Goal: Transaction & Acquisition: Subscribe to service/newsletter

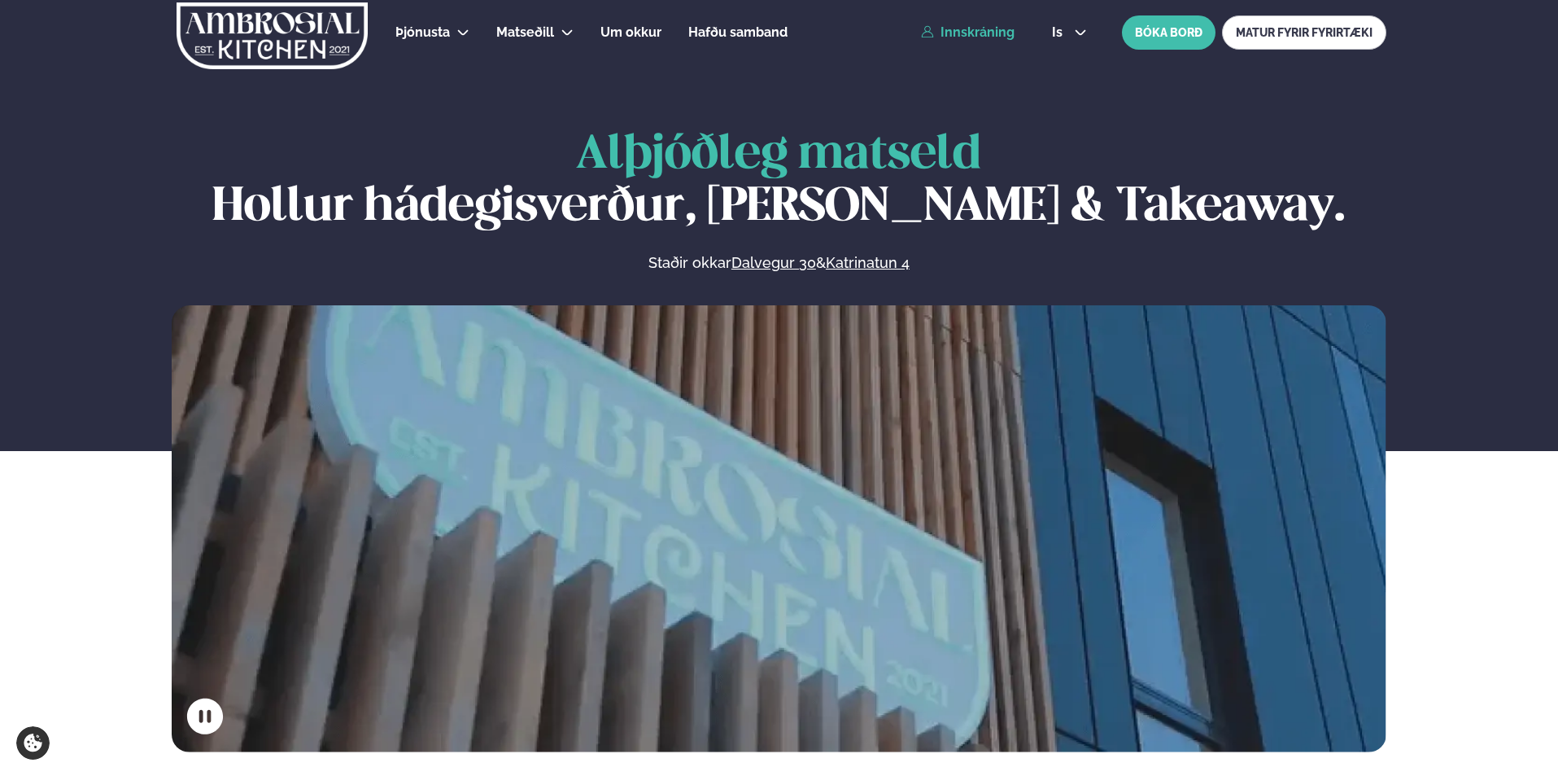
click at [997, 34] on link "Innskráning" at bounding box center [968, 32] width 94 height 15
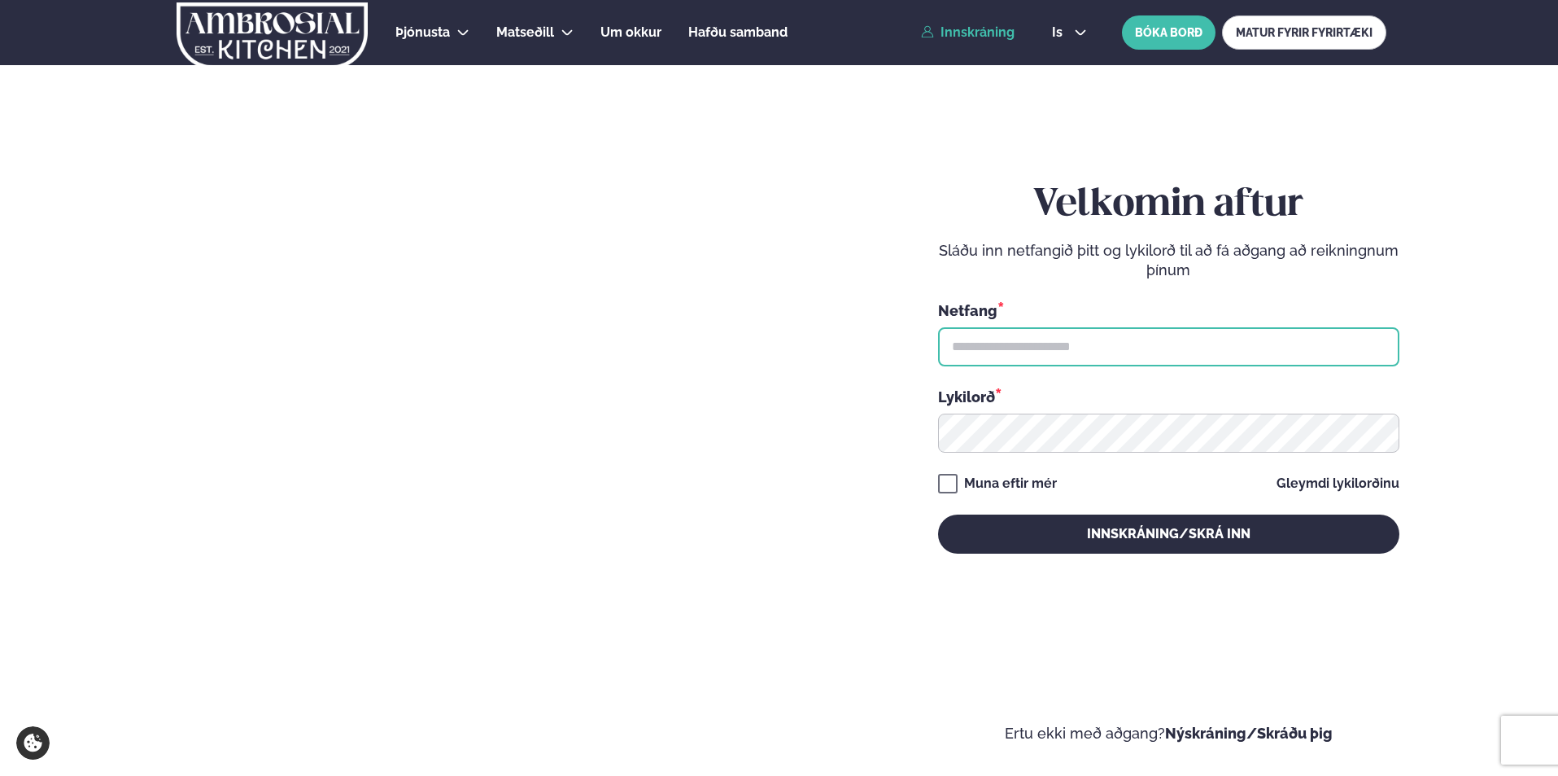
type input "**********"
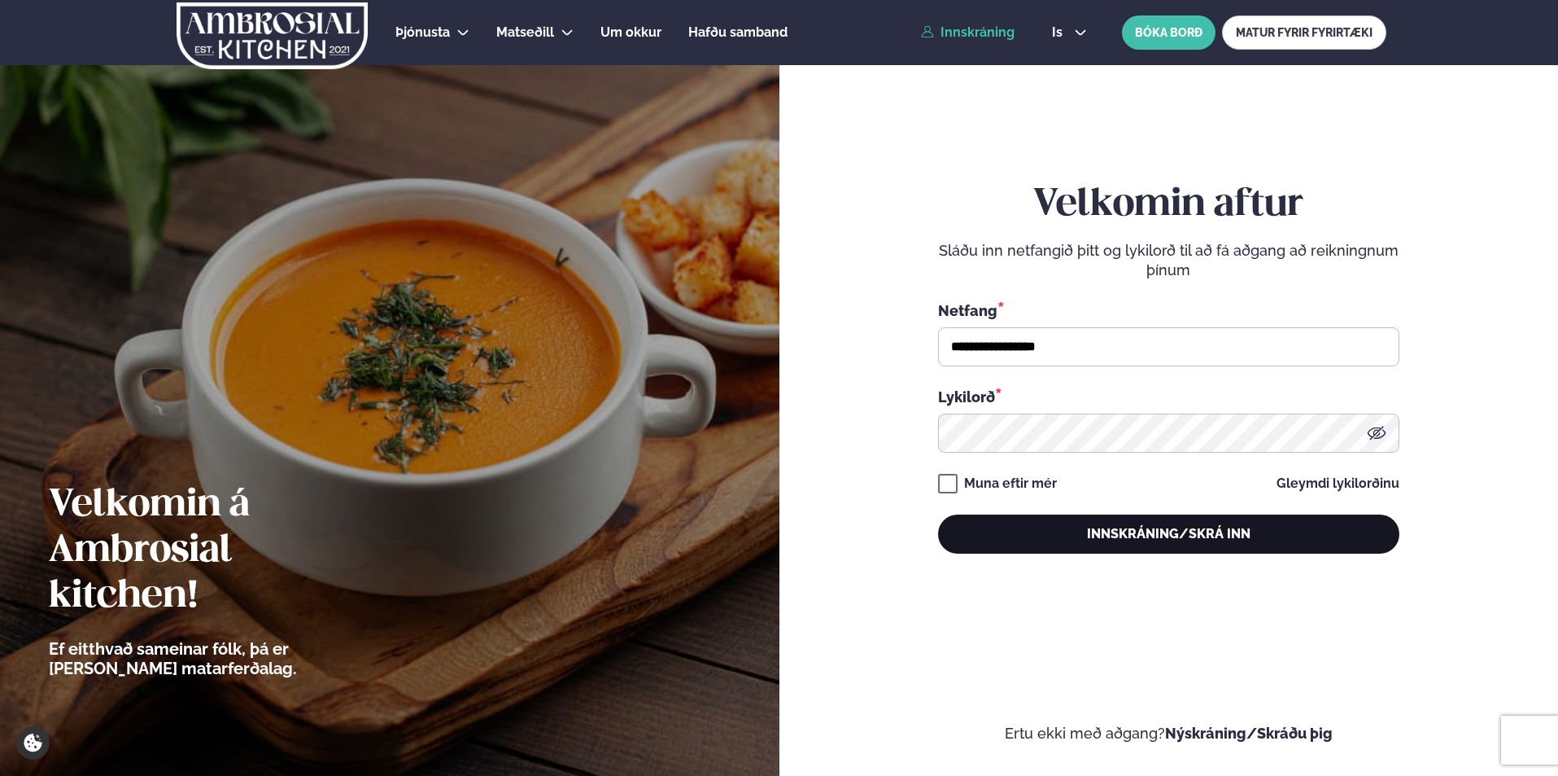
click at [1069, 543] on button "Innskráning/Skrá inn" at bounding box center [1168, 533] width 461 height 39
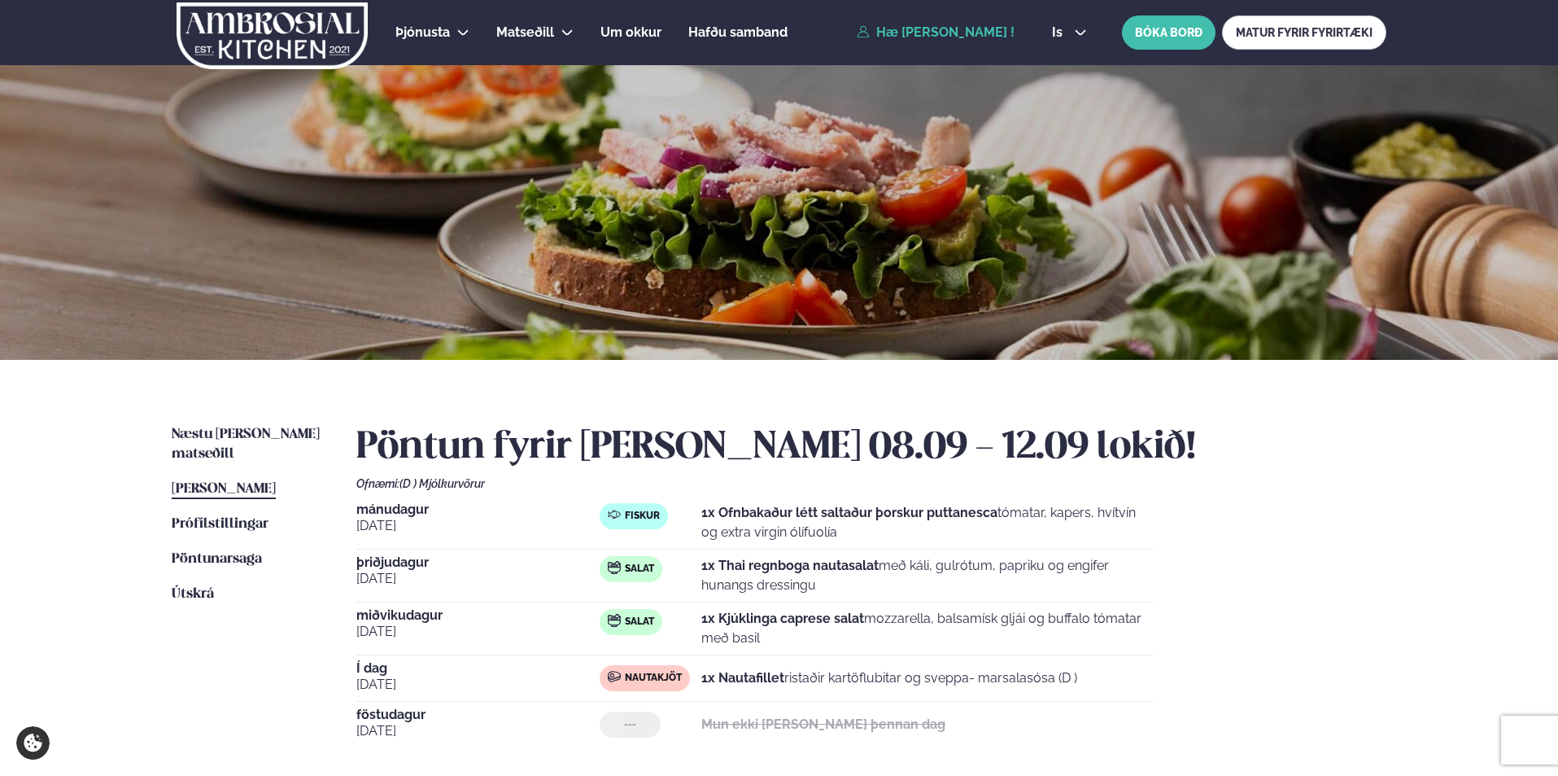
drag, startPoint x: 1557, startPoint y: 258, endPoint x: 1557, endPoint y: 323, distance: 65.1
click at [1557, 323] on div at bounding box center [779, 212] width 1558 height 295
click at [240, 434] on span "Næstu [PERSON_NAME] matseðill" at bounding box center [246, 443] width 148 height 33
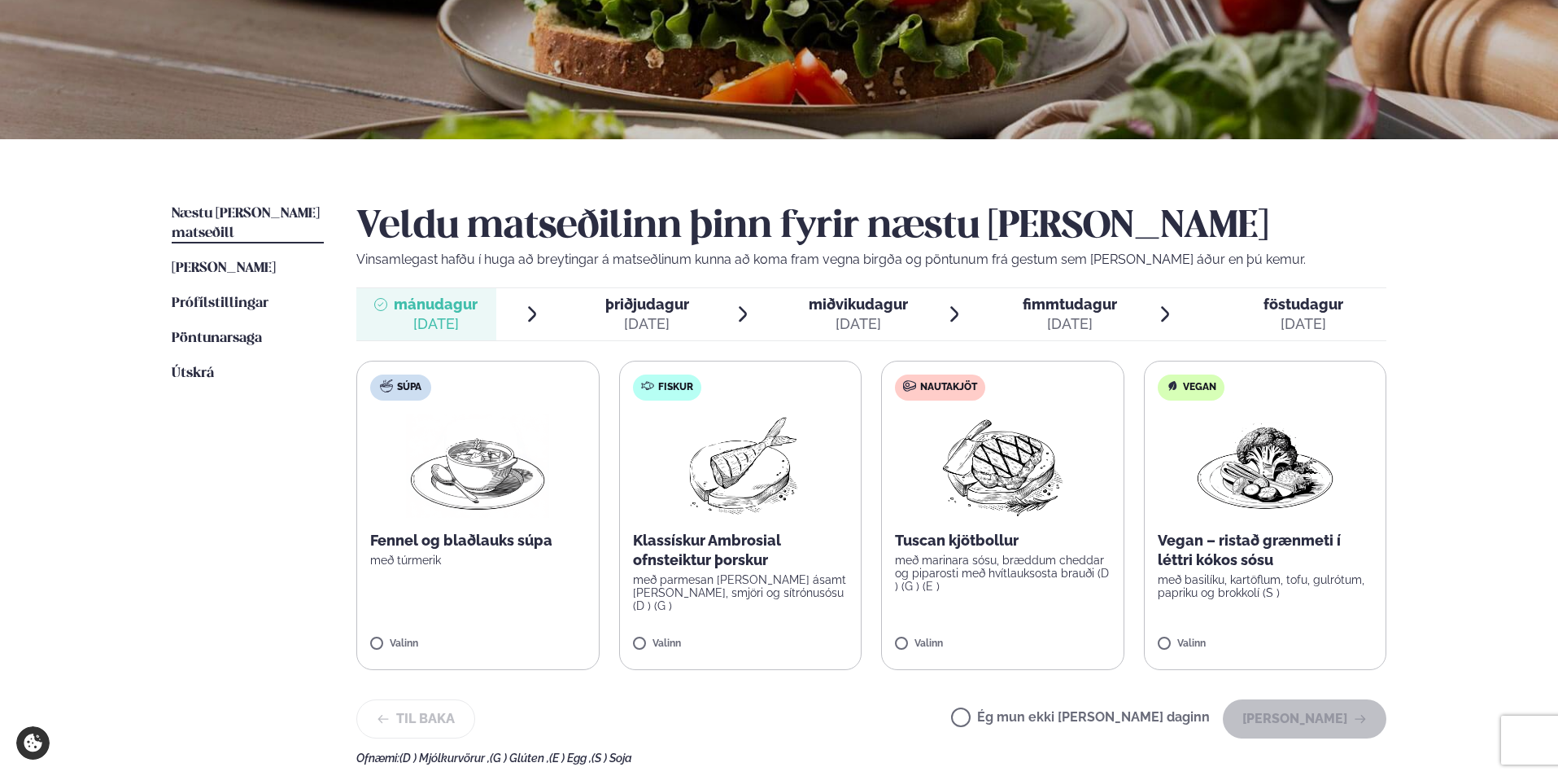
scroll to position [229, 0]
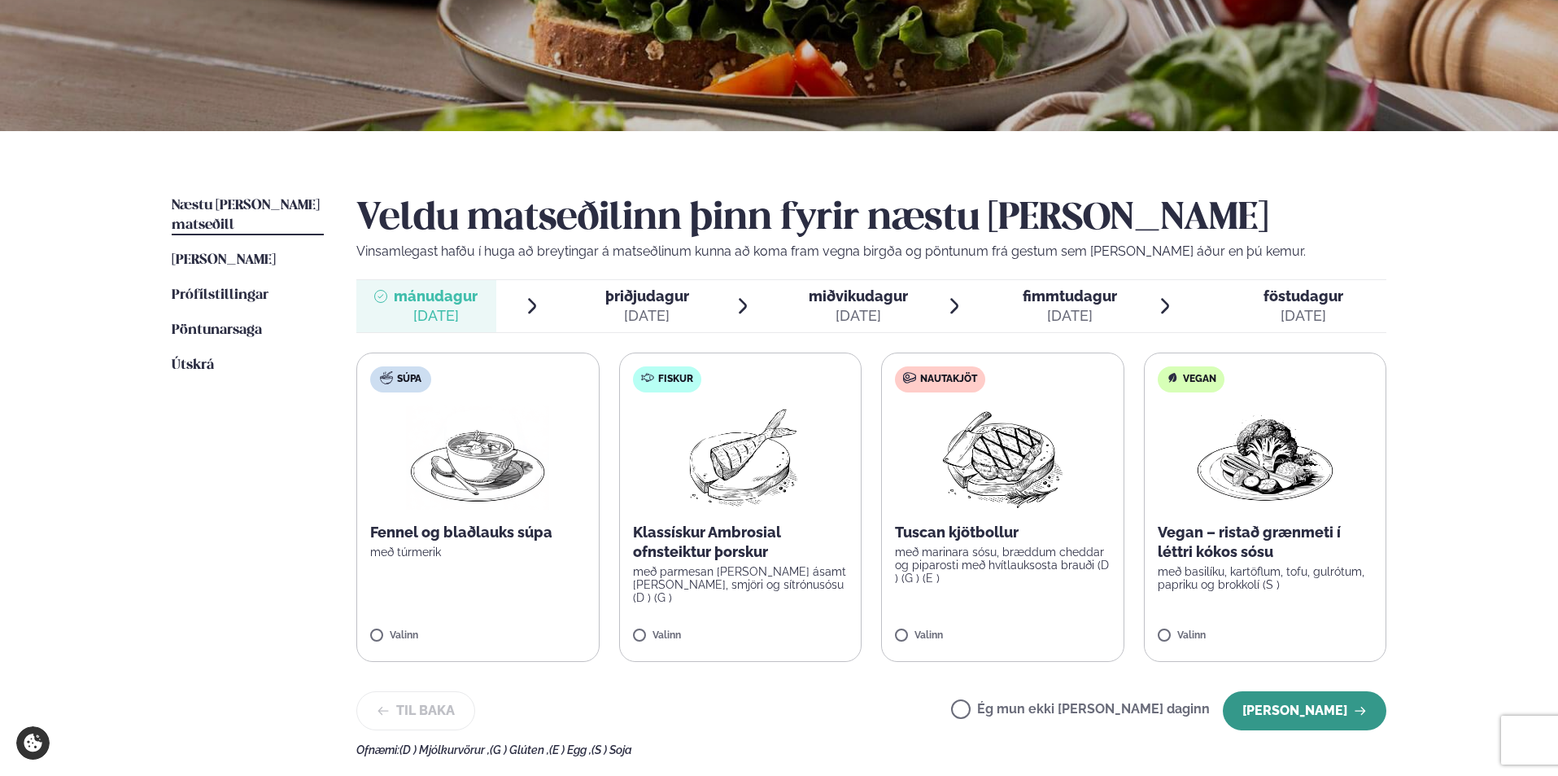
click at [1309, 710] on button "[PERSON_NAME]" at bounding box center [1305, 710] width 164 height 39
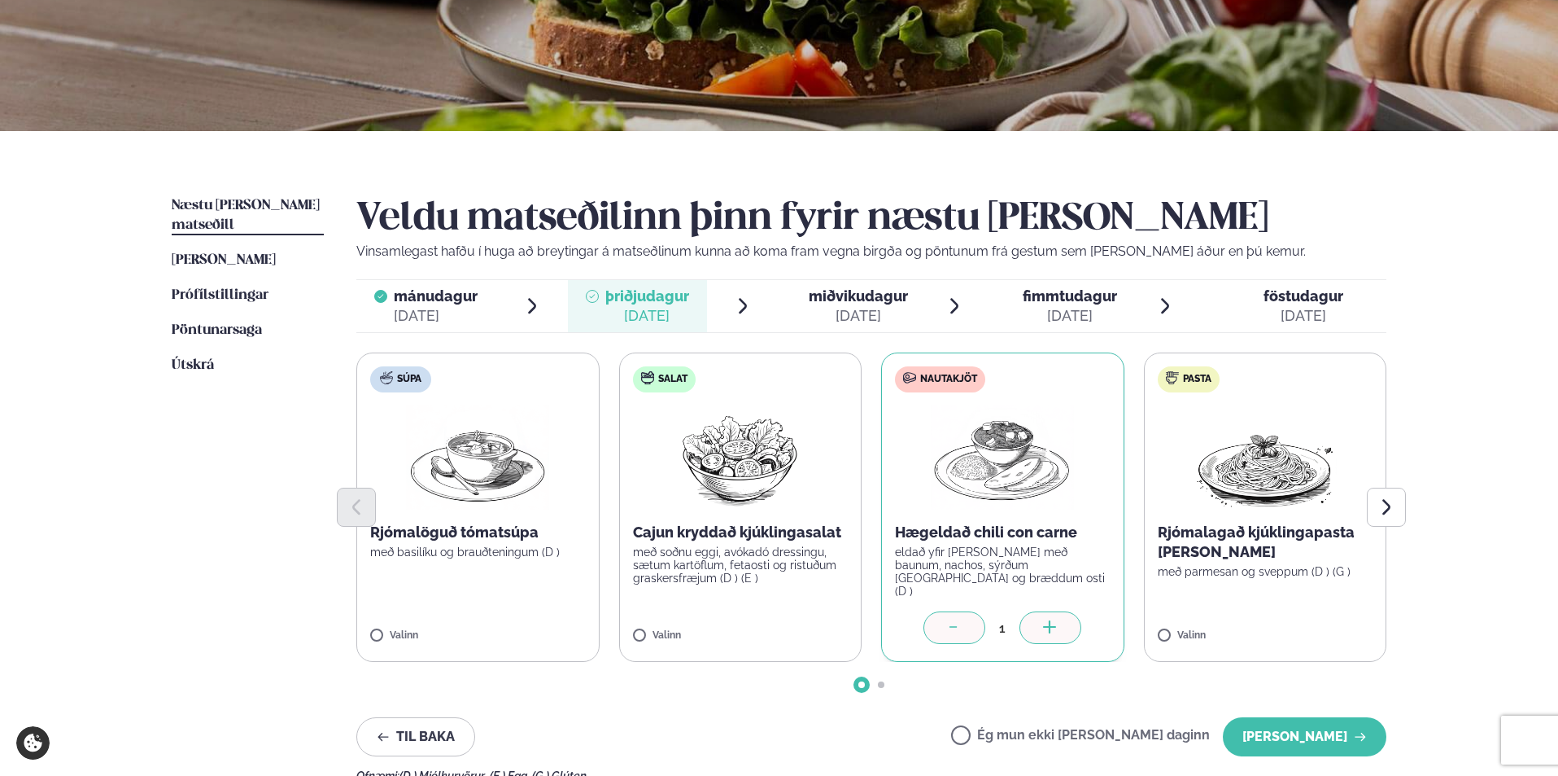
click at [959, 632] on icon at bounding box center [954, 628] width 16 height 16
click at [1255, 742] on button "[PERSON_NAME]" at bounding box center [1305, 736] width 164 height 39
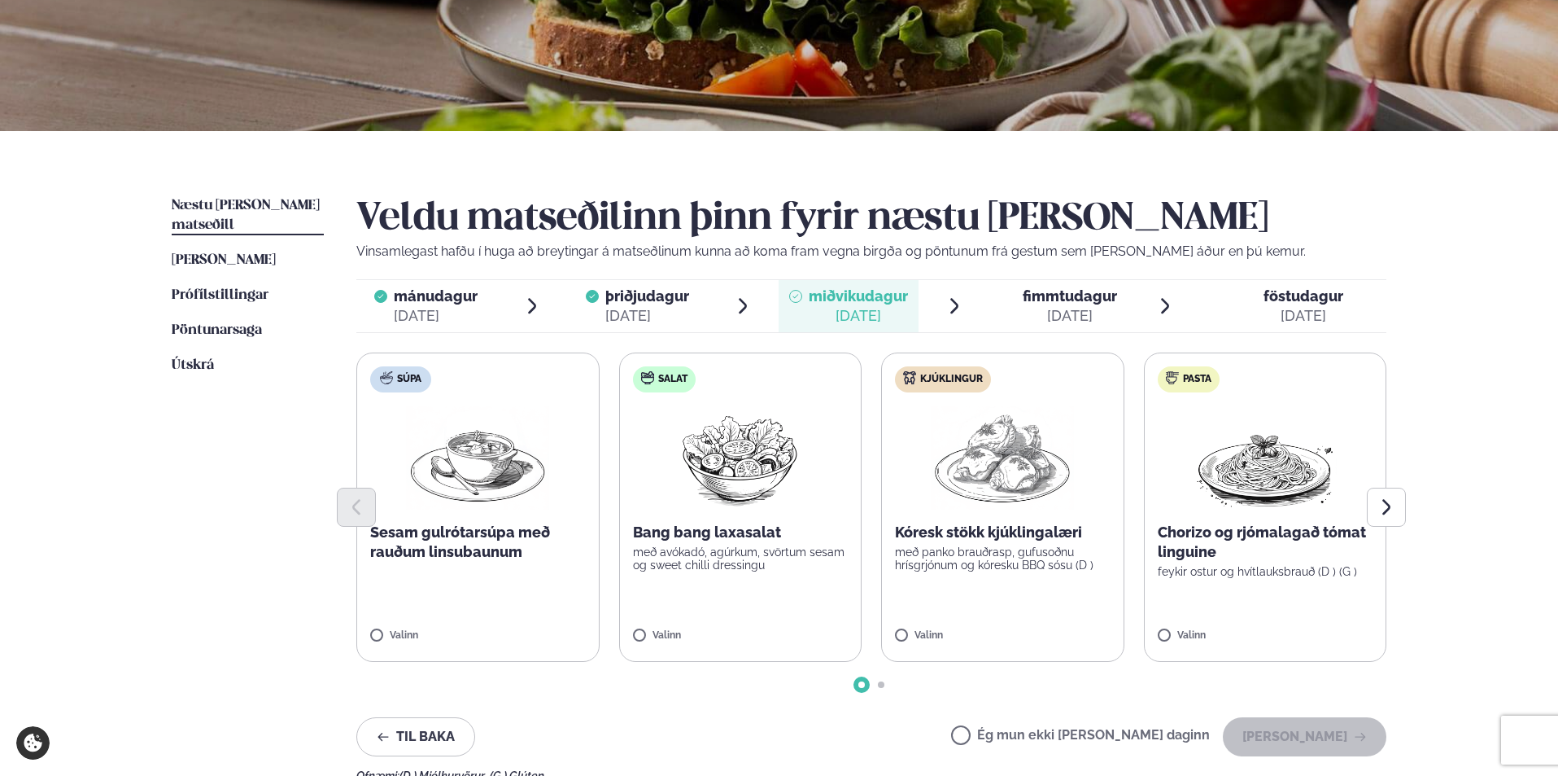
click at [1016, 743] on label "Ég mun ekki [PERSON_NAME] daginn" at bounding box center [1080, 736] width 259 height 17
click at [1301, 730] on button "[PERSON_NAME]" at bounding box center [1305, 736] width 164 height 39
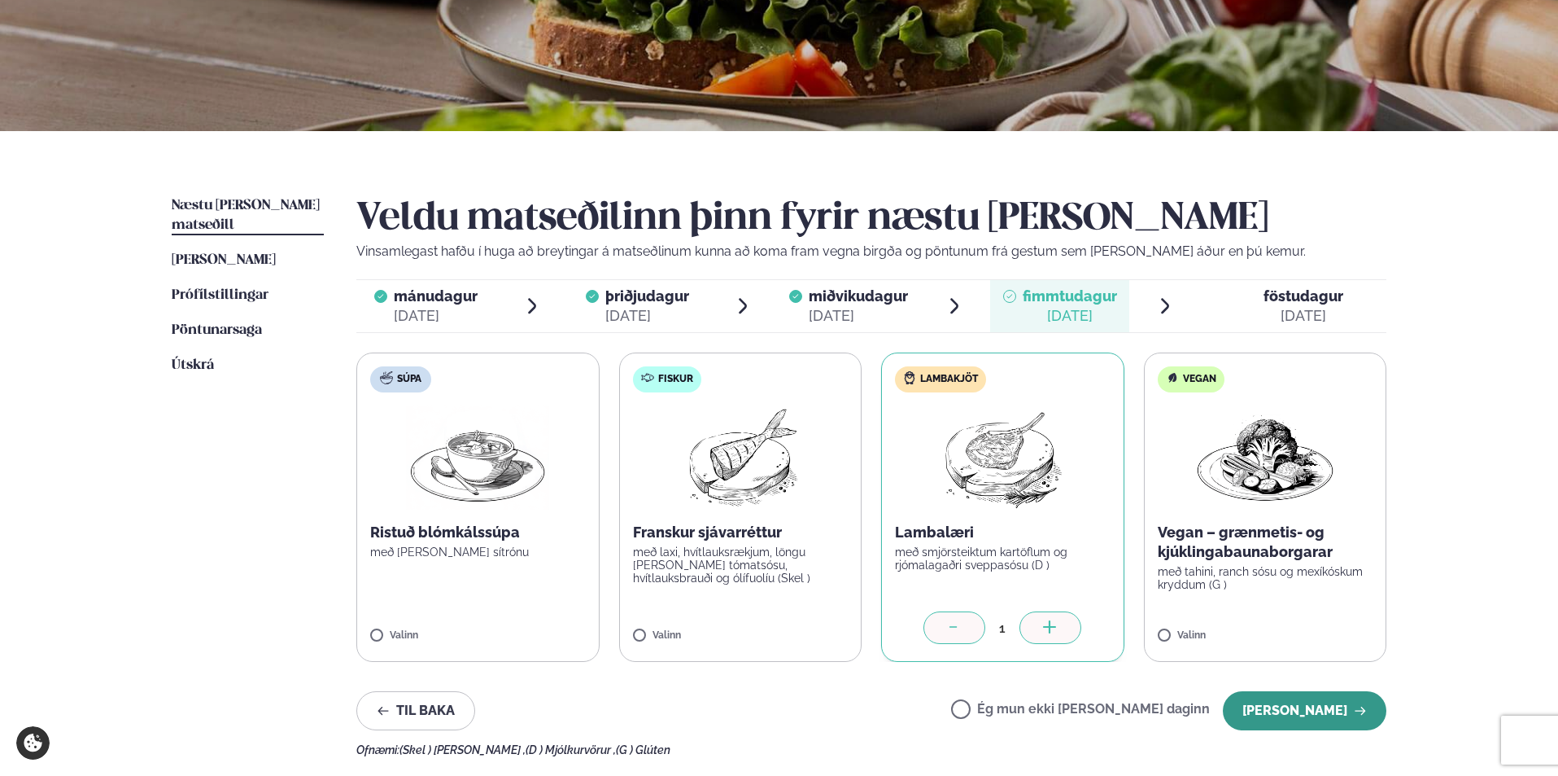
click at [1297, 707] on button "[PERSON_NAME]" at bounding box center [1305, 710] width 164 height 39
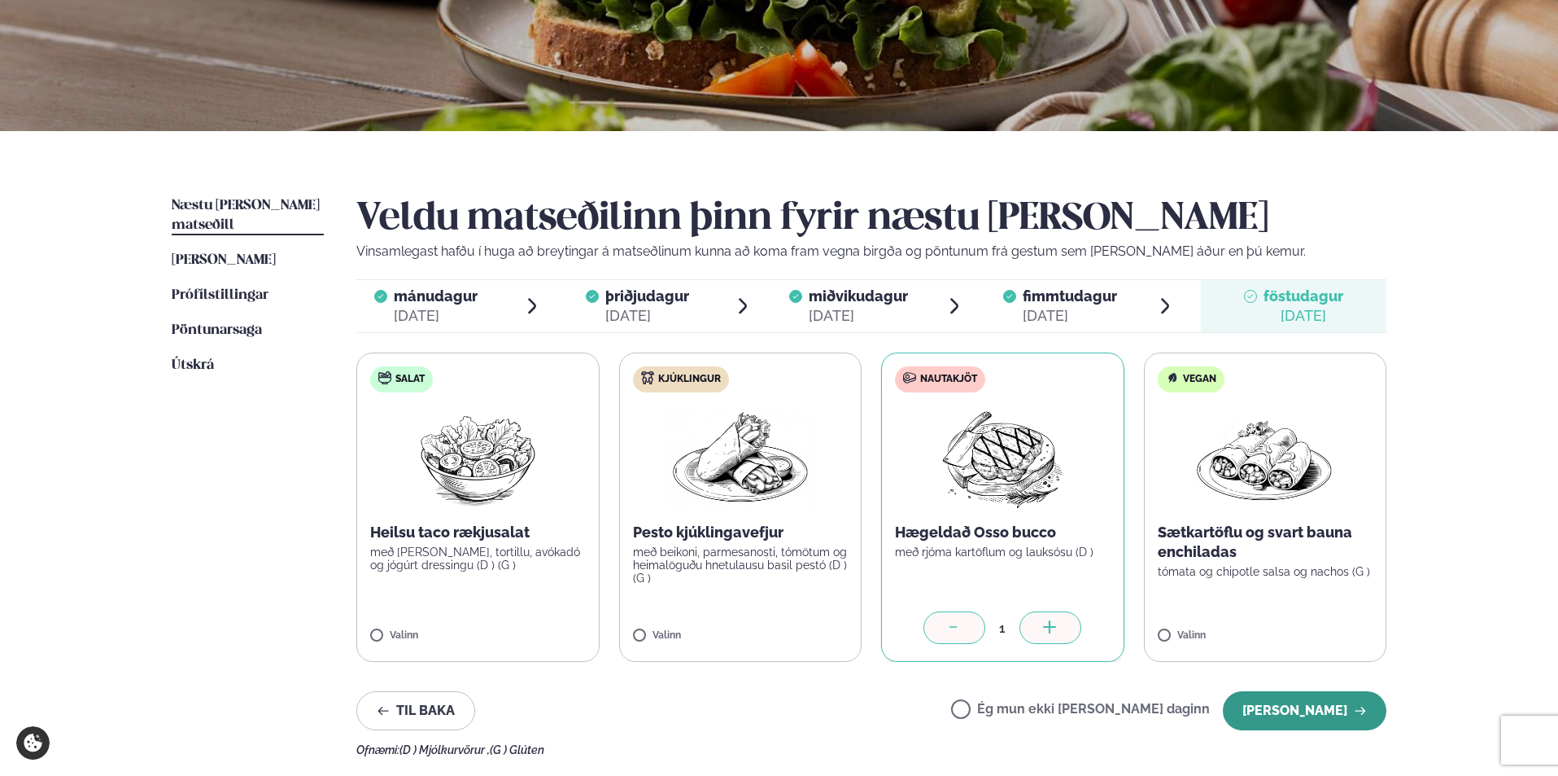
click at [1367, 715] on button "[PERSON_NAME]" at bounding box center [1305, 710] width 164 height 39
